Goal: Transaction & Acquisition: Purchase product/service

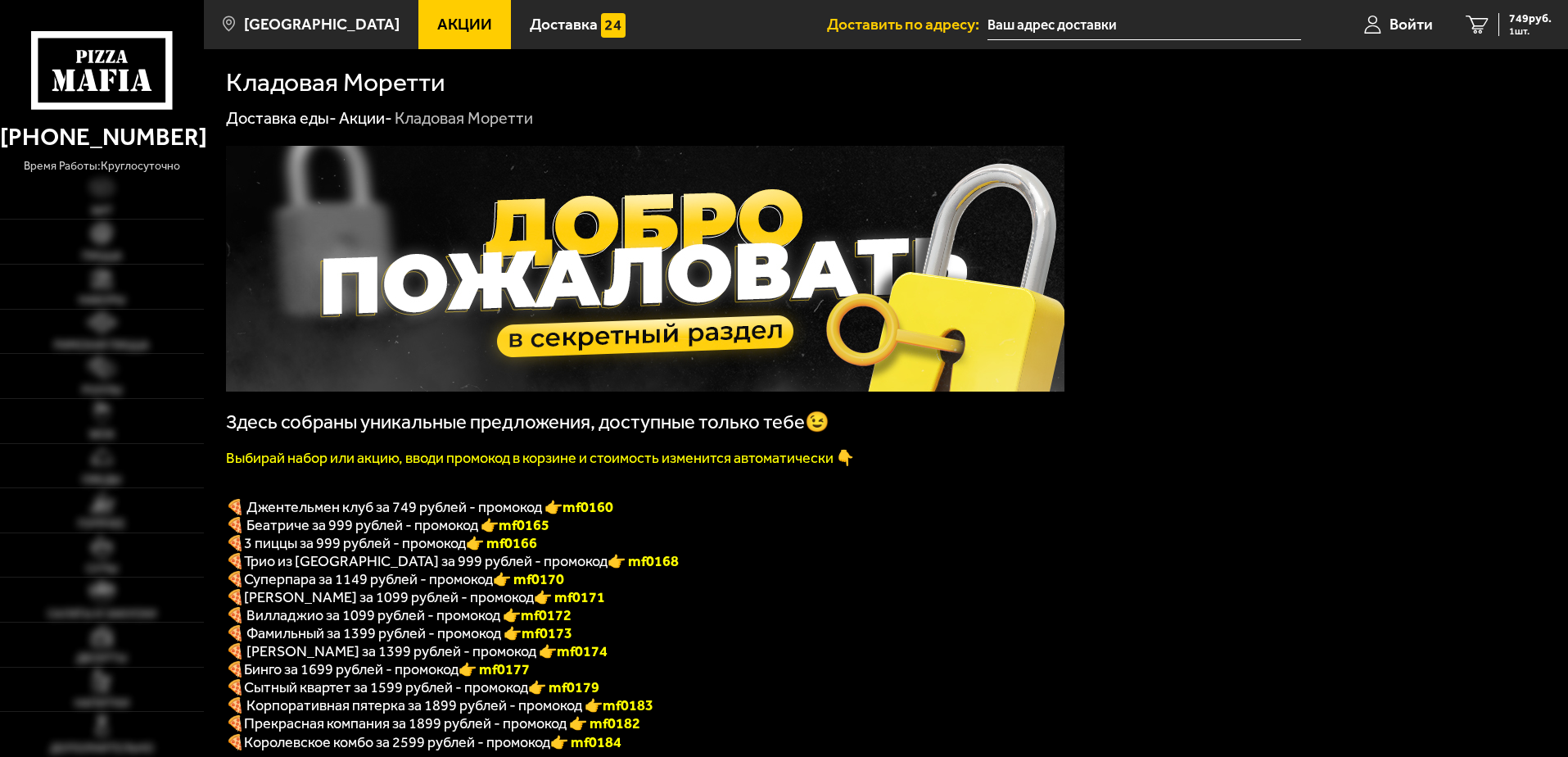
type input "[STREET_ADDRESS][PERSON_NAME]"
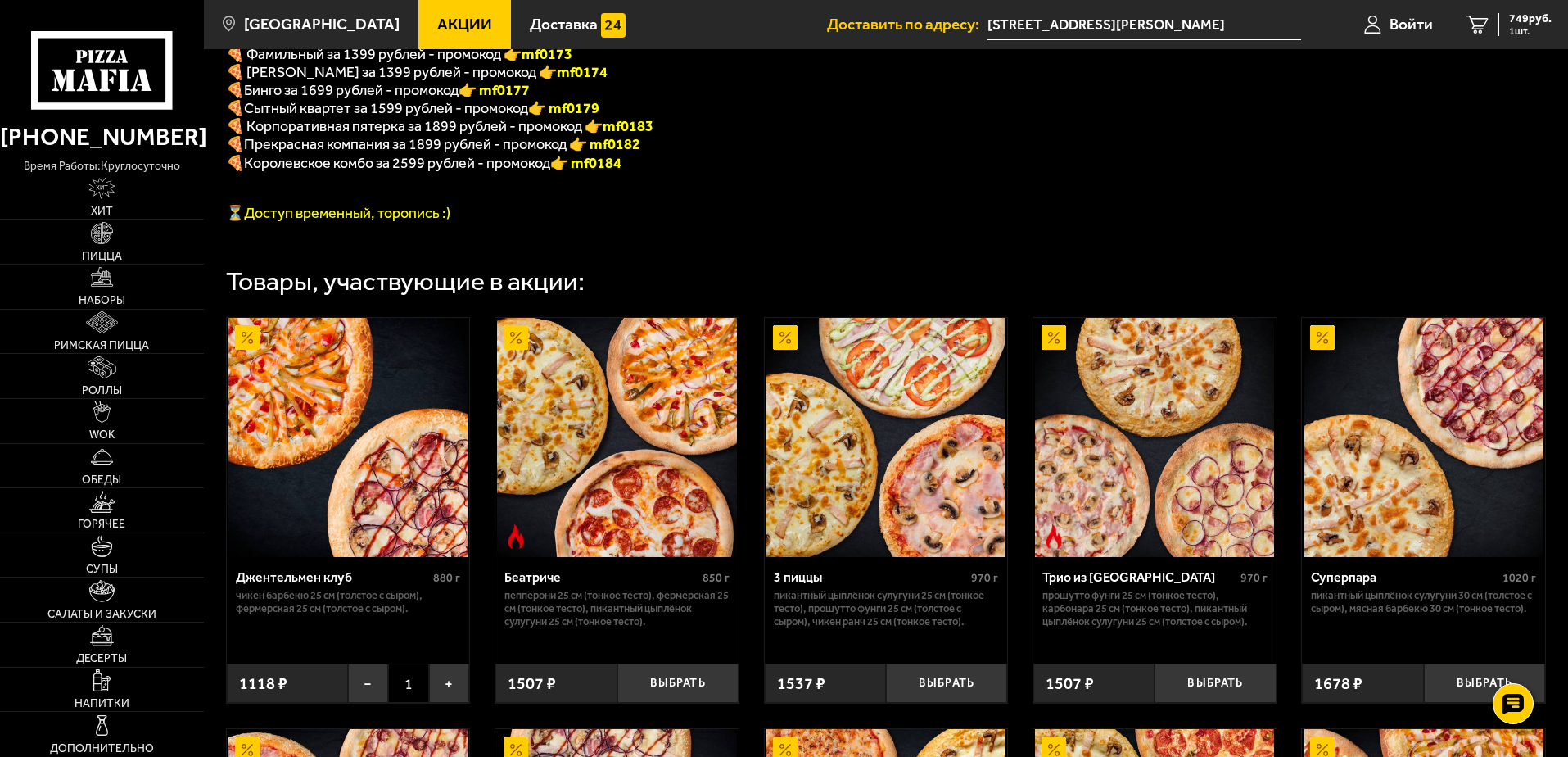
scroll to position [328, 0]
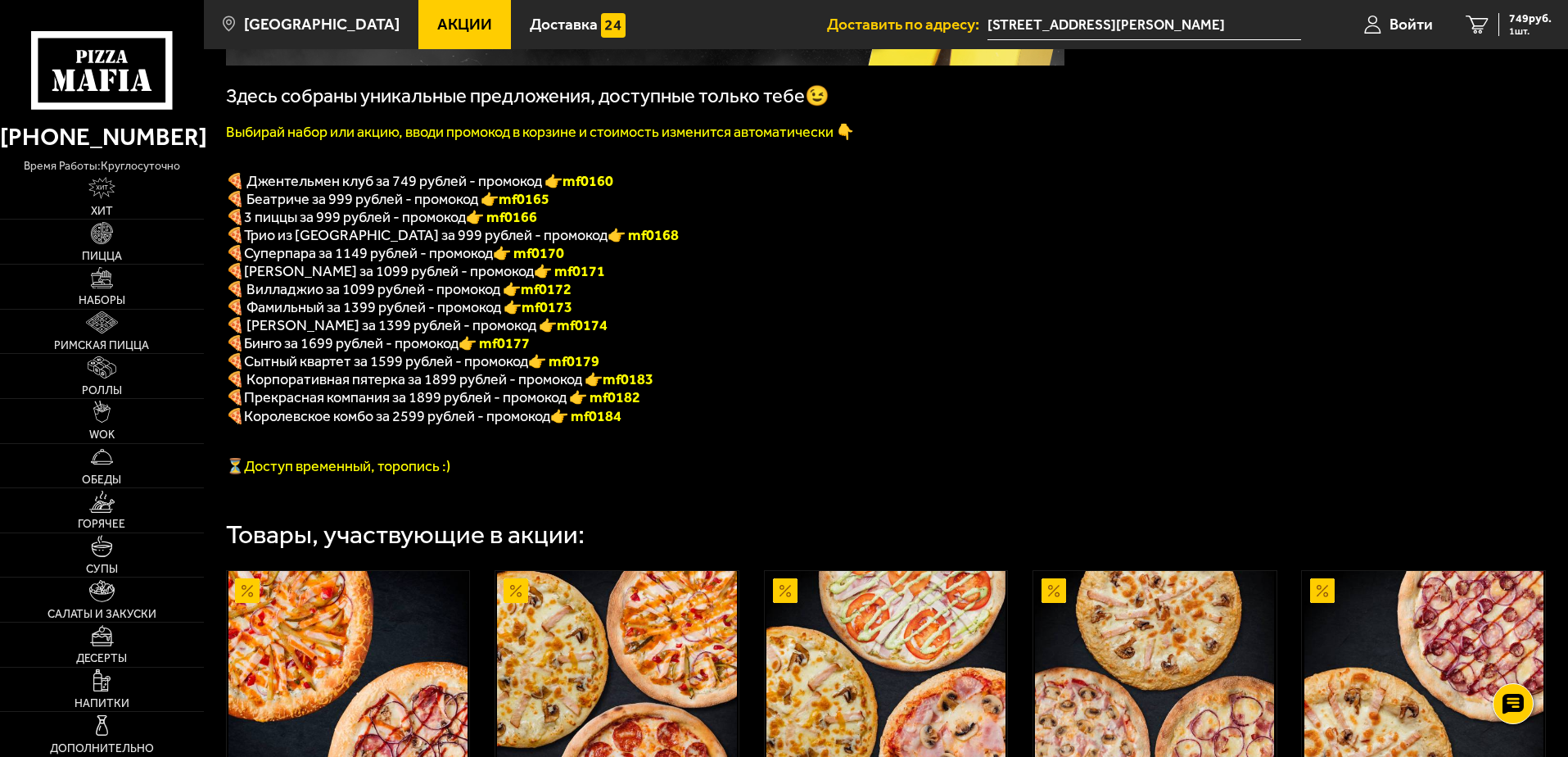
click at [448, 18] on span "Акции" at bounding box center [465, 24] width 55 height 16
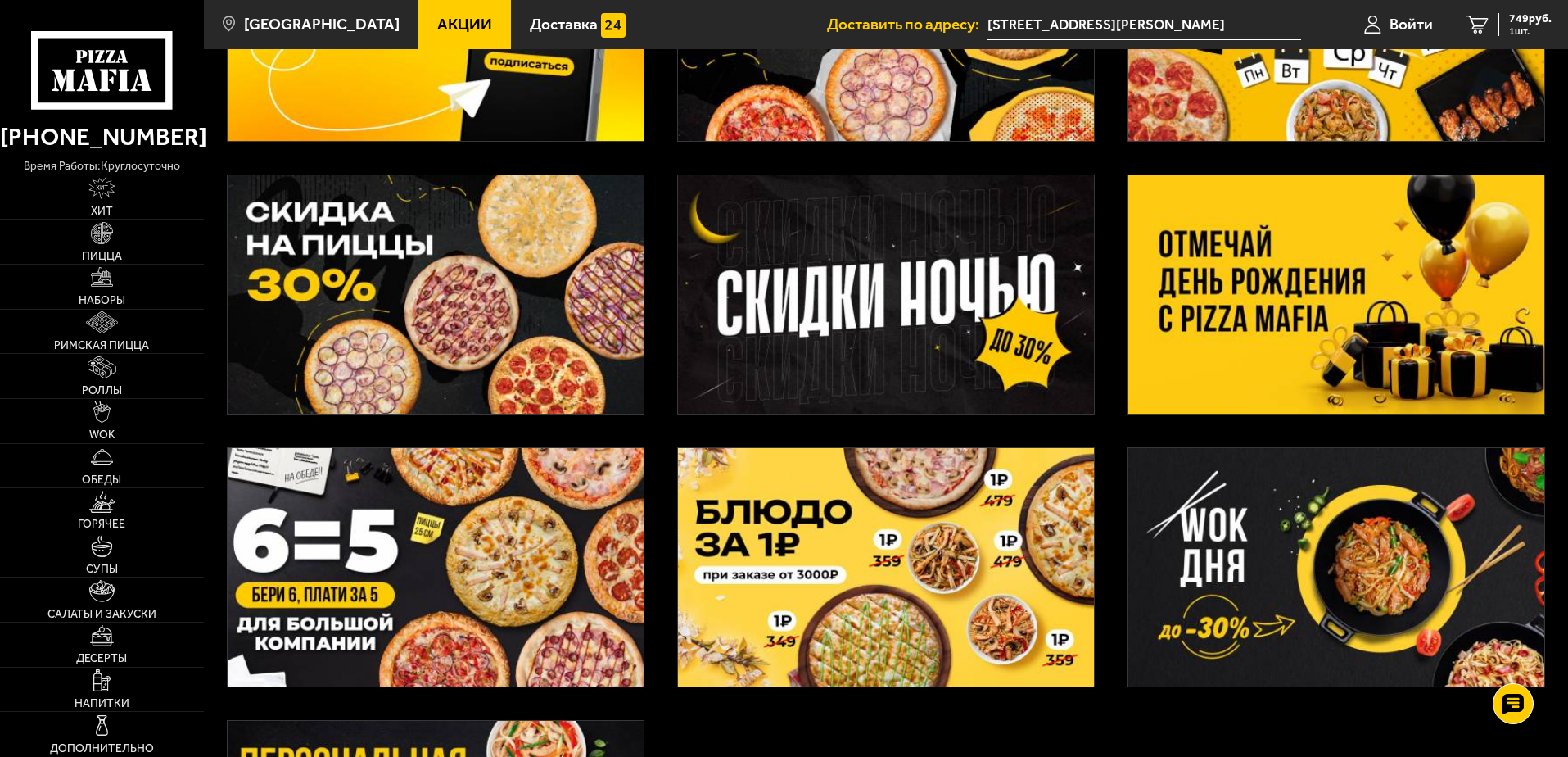
scroll to position [203, 0]
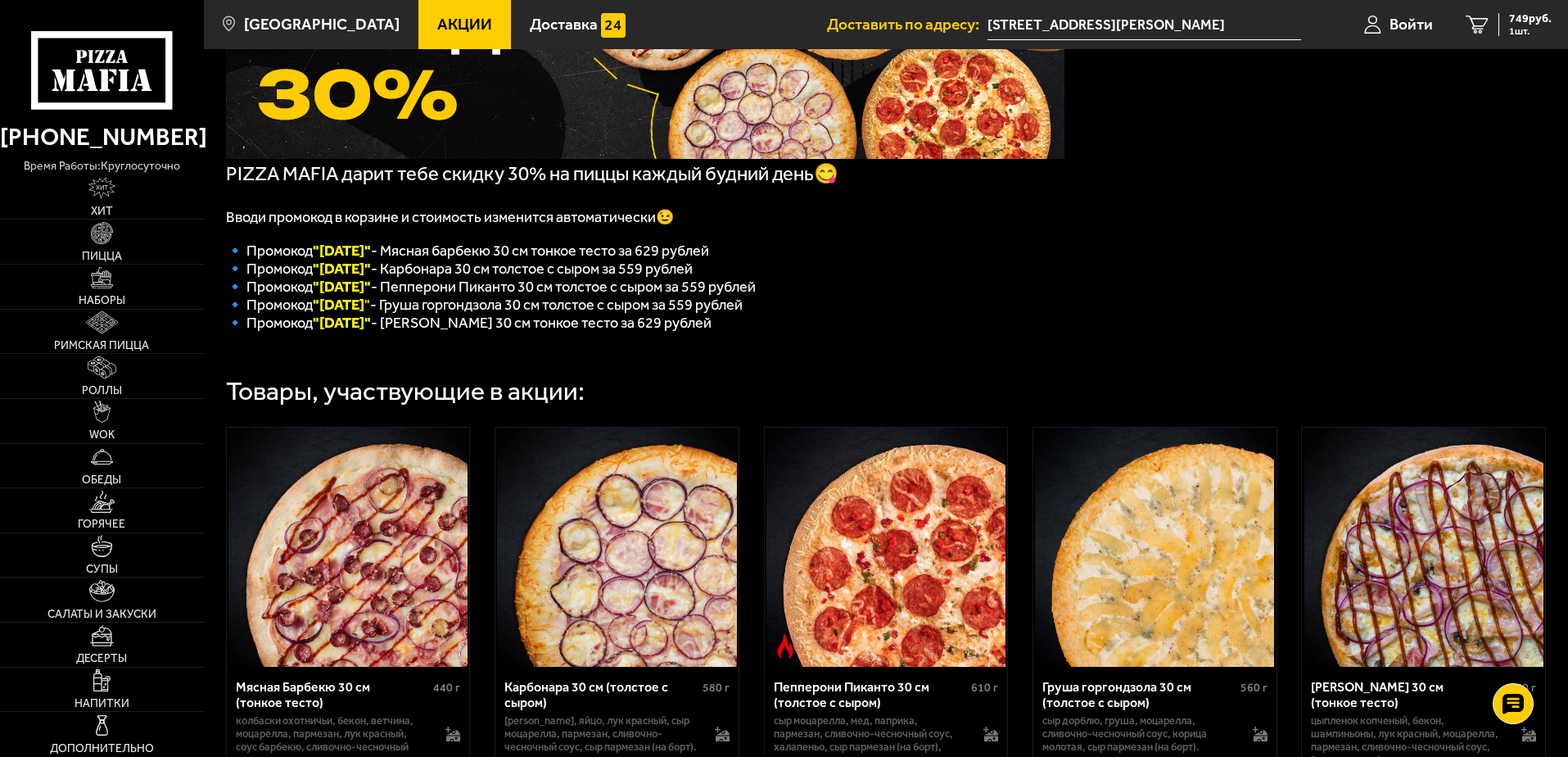
scroll to position [246, 0]
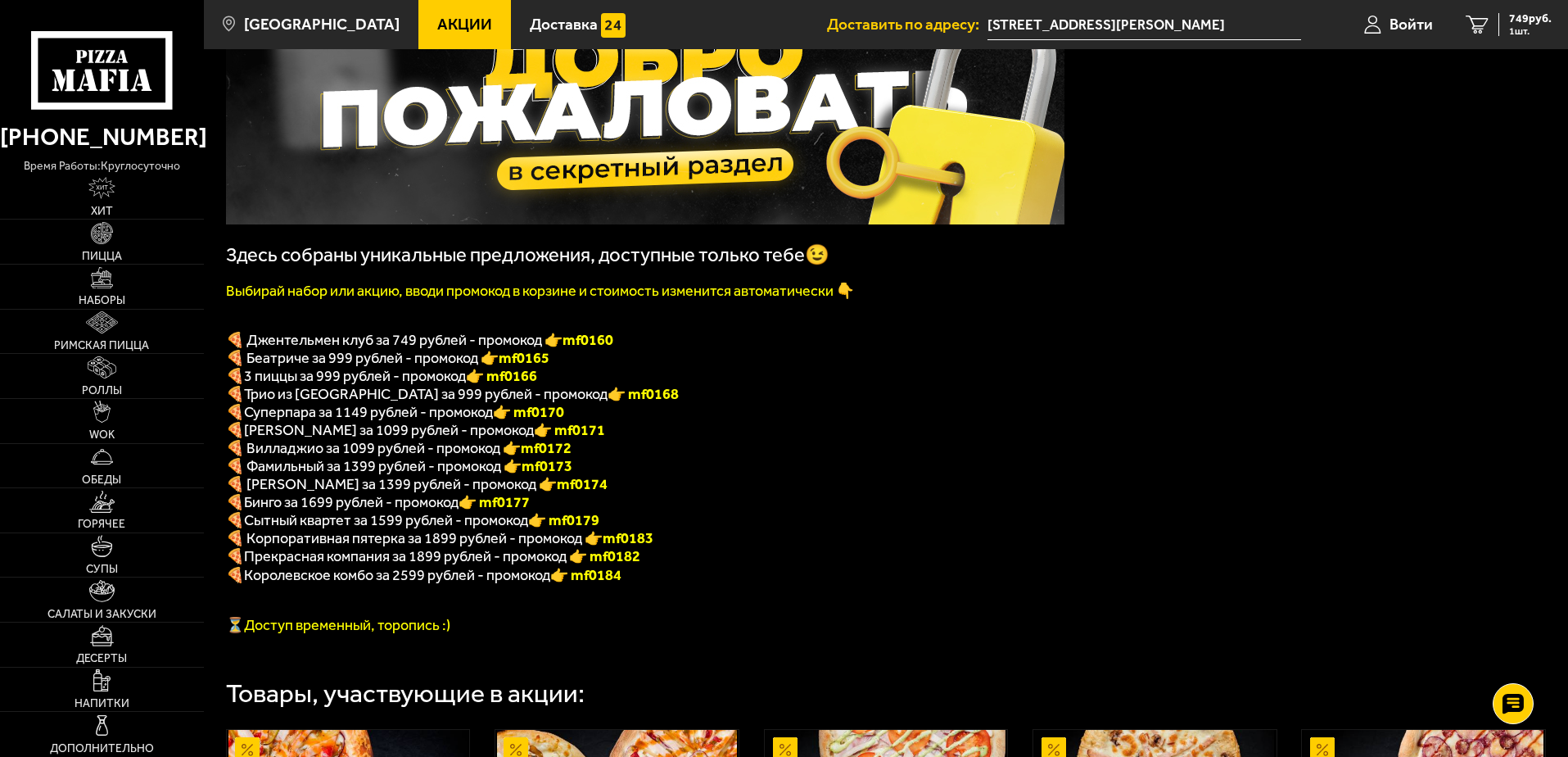
scroll to position [164, 0]
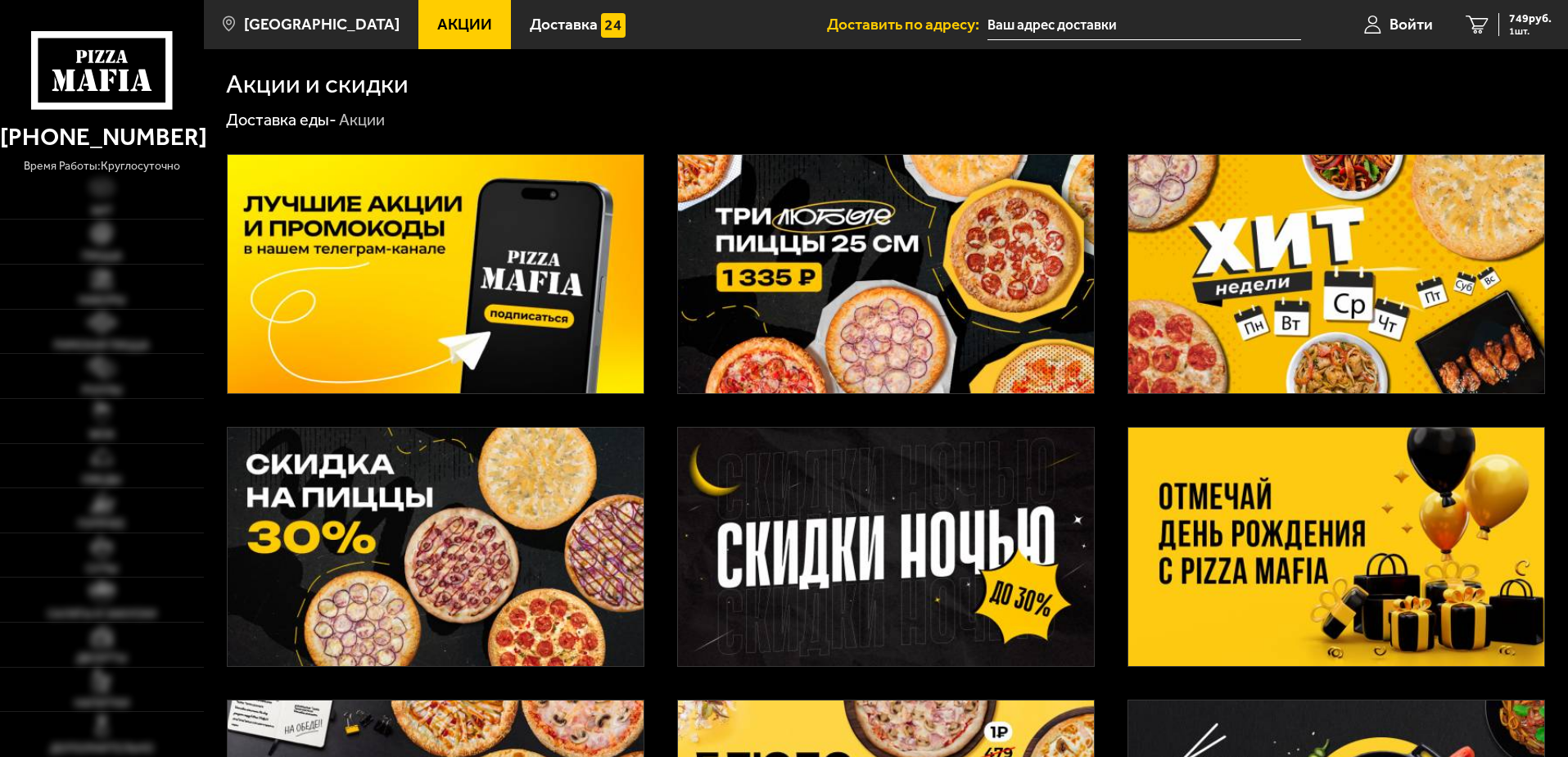
type input "[STREET_ADDRESS][PERSON_NAME]"
